Goal: Navigation & Orientation: Find specific page/section

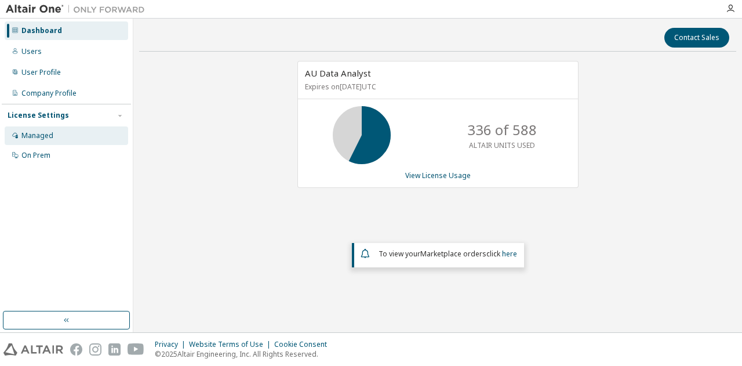
click at [32, 130] on div "Managed" at bounding box center [66, 135] width 123 height 19
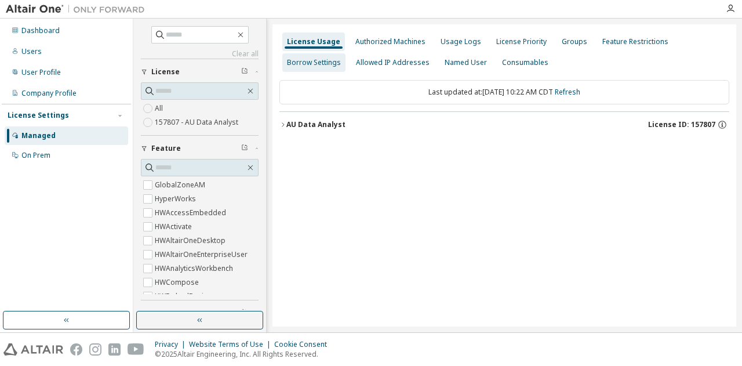
click at [321, 60] on div "Borrow Settings" at bounding box center [314, 62] width 54 height 9
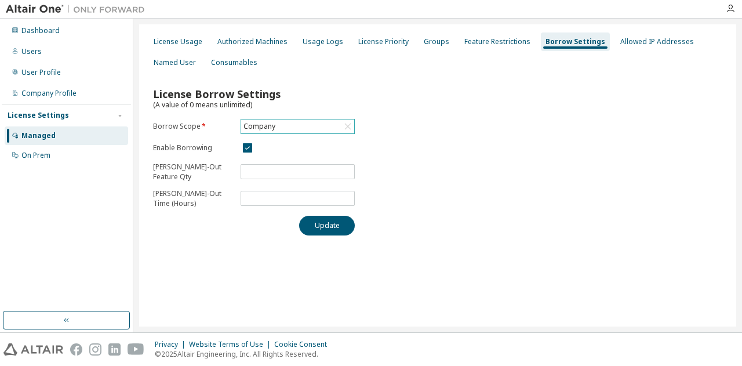
click at [279, 123] on div "Company" at bounding box center [297, 126] width 113 height 14
click at [335, 85] on div "License Borrow Settings (A value of 0 means unlimited) Borrow Scope * Company C…" at bounding box center [257, 157] width 209 height 155
click at [483, 42] on div "Feature Restrictions" at bounding box center [497, 41] width 66 height 9
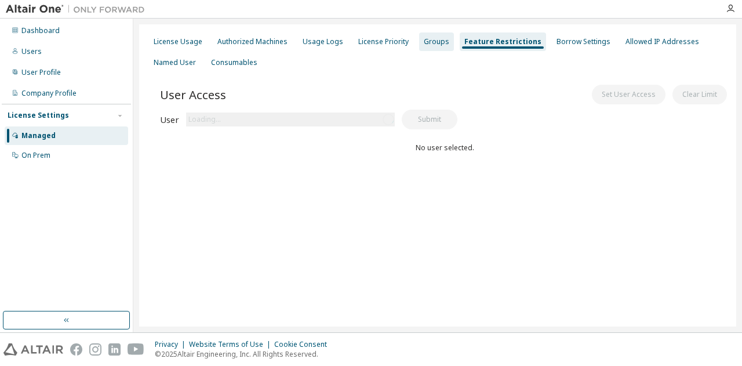
click at [433, 36] on div "Groups" at bounding box center [436, 41] width 35 height 19
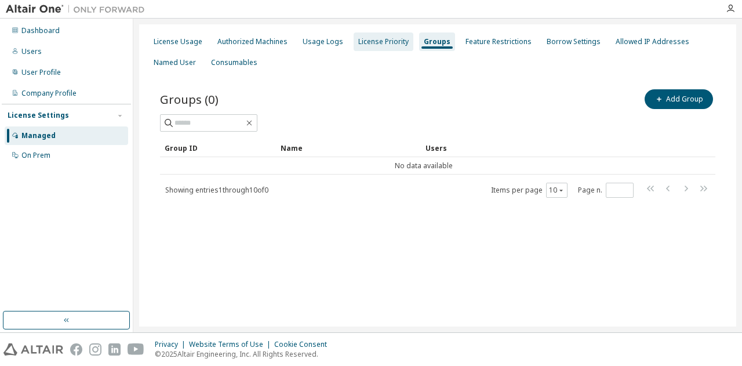
click at [387, 37] on div "License Priority" at bounding box center [383, 41] width 50 height 9
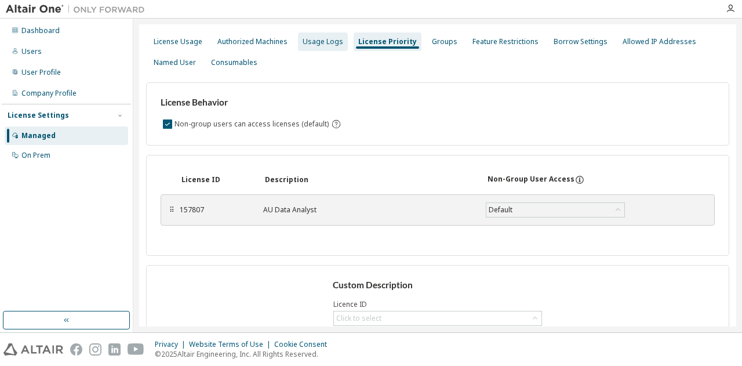
click at [329, 39] on div "Usage Logs" at bounding box center [322, 41] width 41 height 9
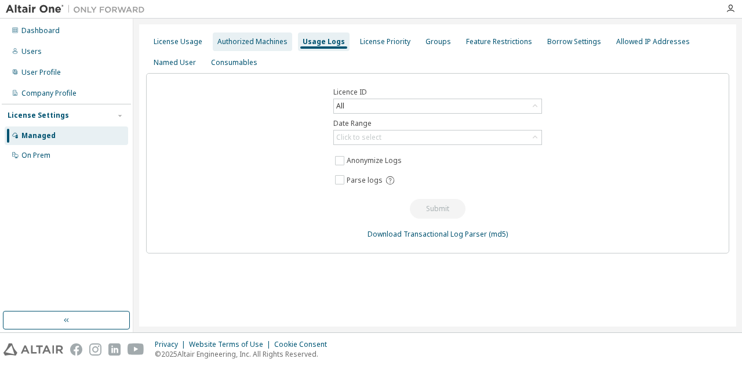
click at [280, 35] on div "Authorized Machines" at bounding box center [252, 41] width 79 height 19
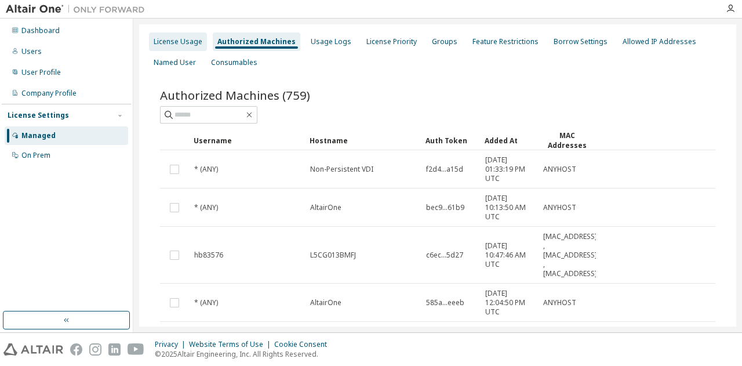
click at [195, 35] on div "License Usage" at bounding box center [178, 41] width 58 height 19
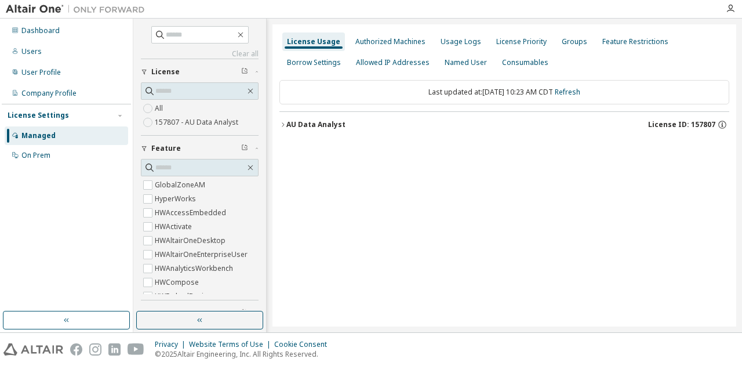
click at [289, 123] on div "AU Data Analyst" at bounding box center [315, 124] width 59 height 9
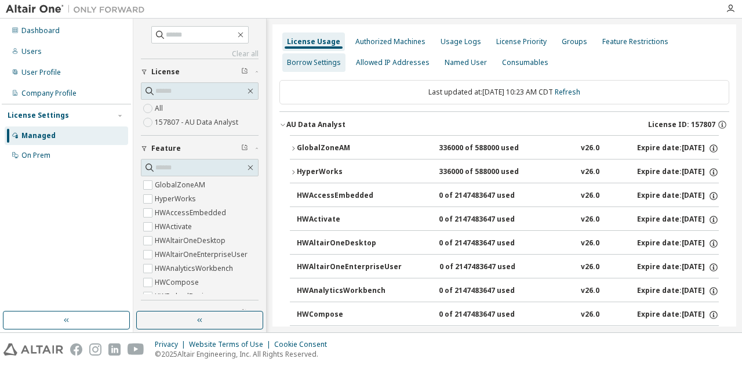
click at [313, 59] on div "Borrow Settings" at bounding box center [314, 62] width 54 height 9
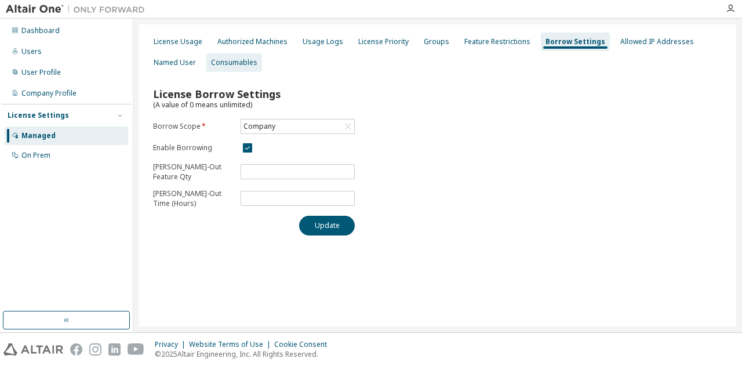
click at [211, 65] on div "Consumables" at bounding box center [234, 62] width 46 height 9
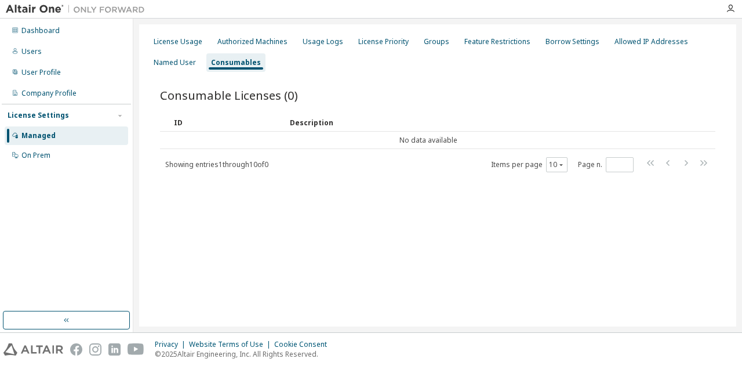
click at [380, 52] on div "License Usage Authorized Machines Usage Logs License Priority Groups Feature Re…" at bounding box center [437, 52] width 583 height 42
click at [375, 43] on div "License Priority" at bounding box center [383, 41] width 50 height 9
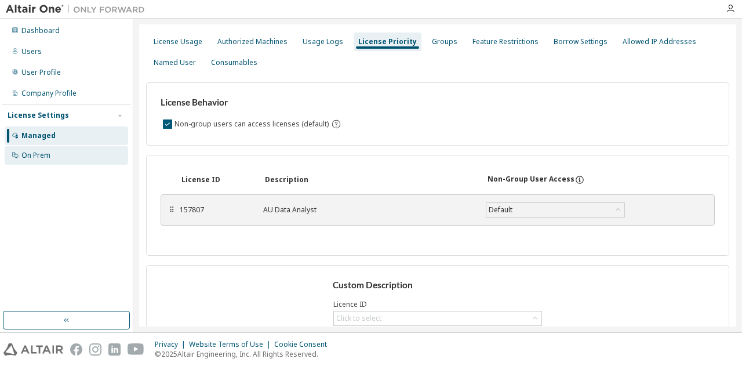
click at [39, 151] on div "On Prem" at bounding box center [35, 155] width 29 height 9
